Goal: Navigation & Orientation: Find specific page/section

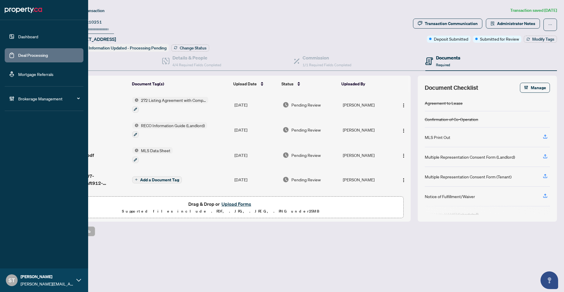
click at [18, 36] on link "Dashboard" at bounding box center [28, 36] width 20 height 5
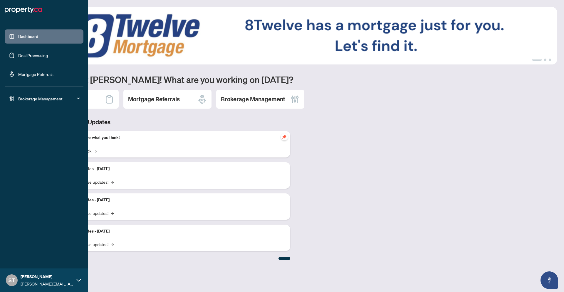
click at [28, 58] on link "Deal Processing" at bounding box center [33, 55] width 30 height 5
